Goal: Information Seeking & Learning: Learn about a topic

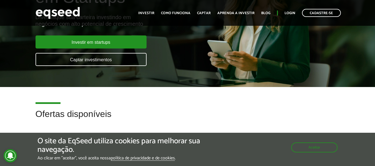
scroll to position [83, 0]
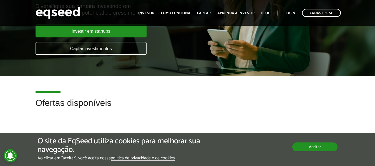
click at [310, 146] on button "Aceitar" at bounding box center [314, 147] width 45 height 9
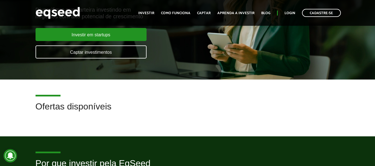
scroll to position [56, 0]
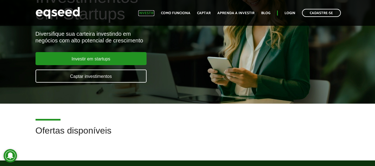
click at [147, 14] on link "Investir" at bounding box center [146, 13] width 16 height 4
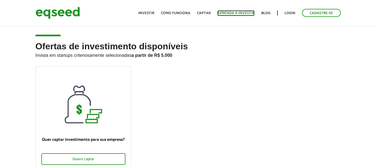
click at [239, 12] on link "Aprenda a investir" at bounding box center [235, 13] width 37 height 4
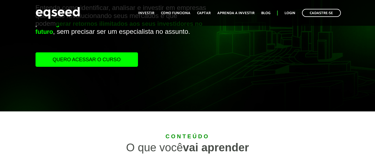
scroll to position [83, 0]
